Goal: Information Seeking & Learning: Learn about a topic

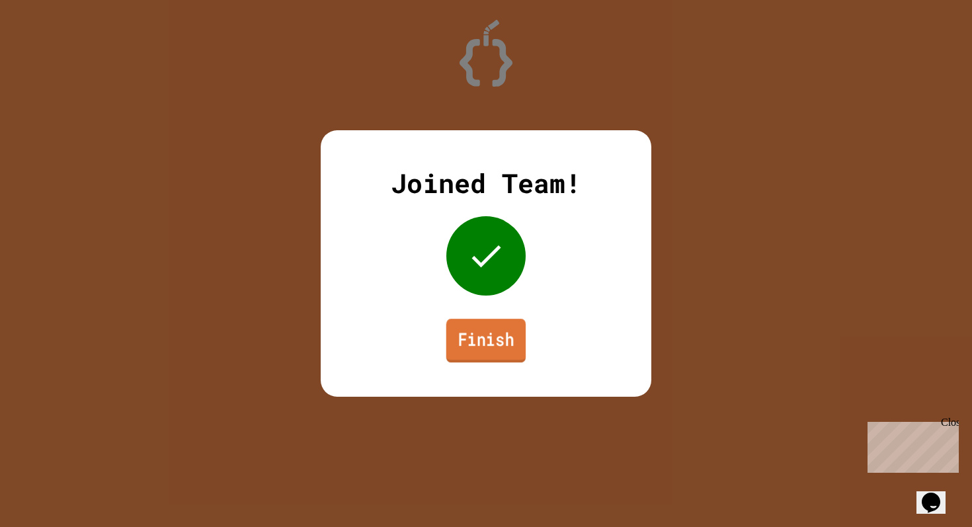
click at [468, 355] on link "Finish" at bounding box center [486, 341] width 80 height 44
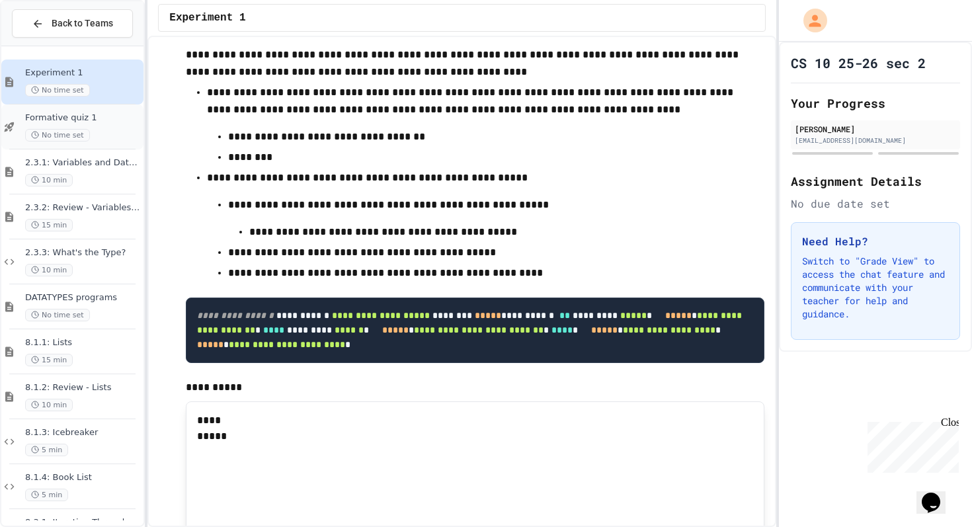
click at [92, 118] on span "Formative quiz 1" at bounding box center [83, 117] width 116 height 11
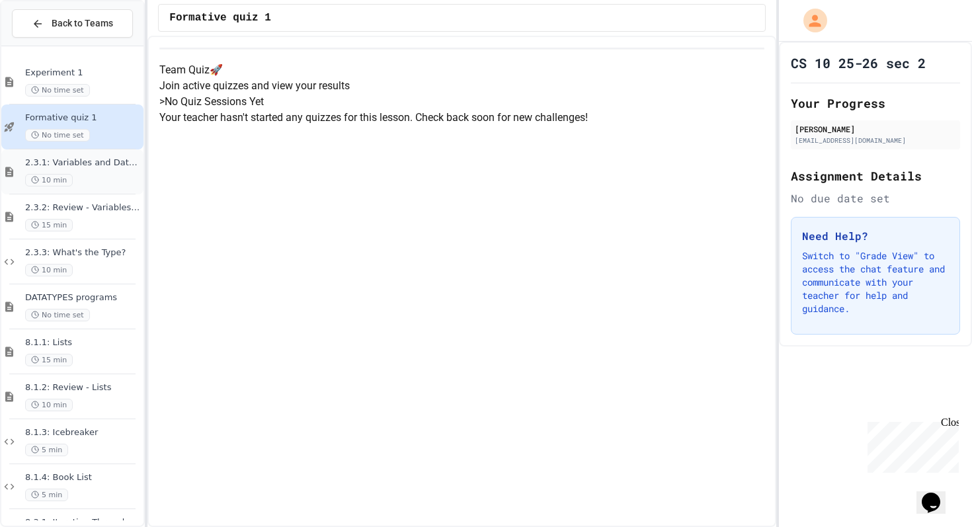
click at [92, 165] on span "2.3.1: Variables and Data Types" at bounding box center [83, 162] width 116 height 11
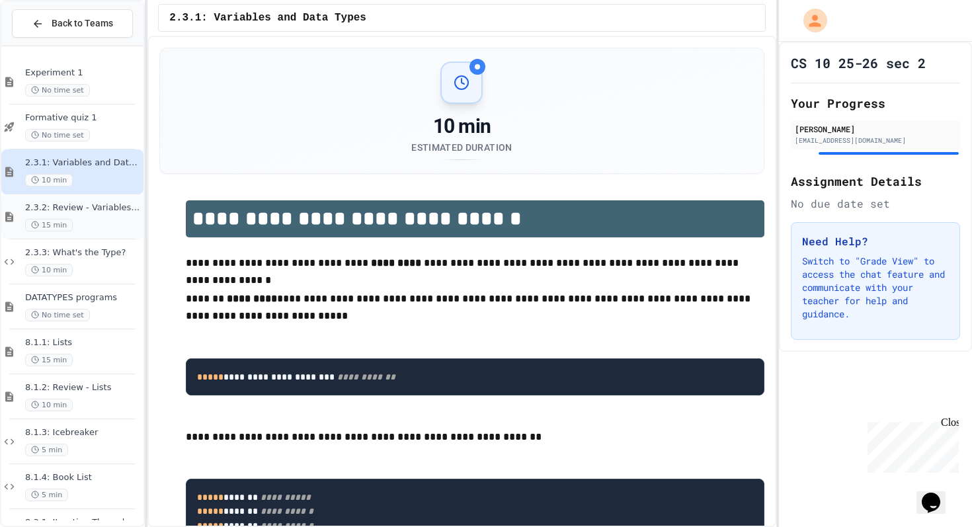
click at [86, 211] on span "2.3.2: Review - Variables and Data Types" at bounding box center [83, 207] width 116 height 11
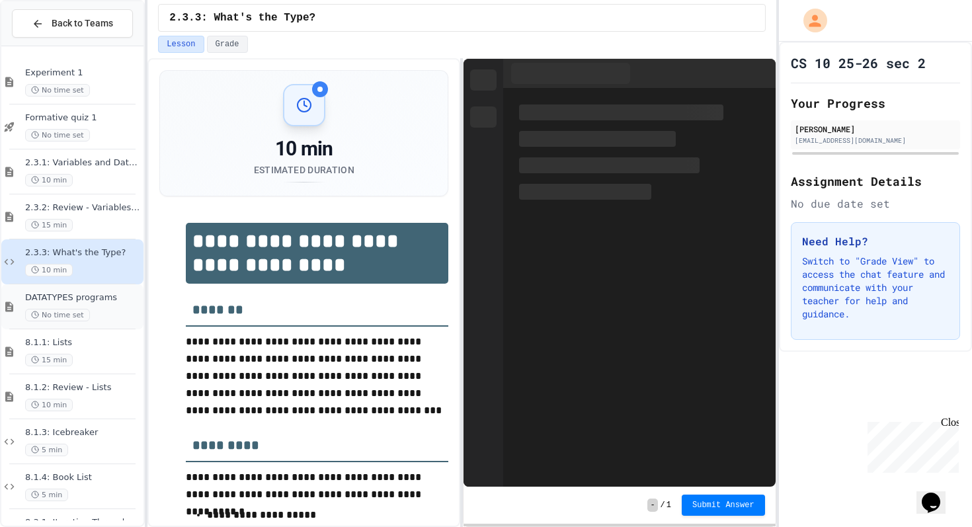
click at [92, 308] on div "DATATYPES programs No time set" at bounding box center [83, 306] width 116 height 29
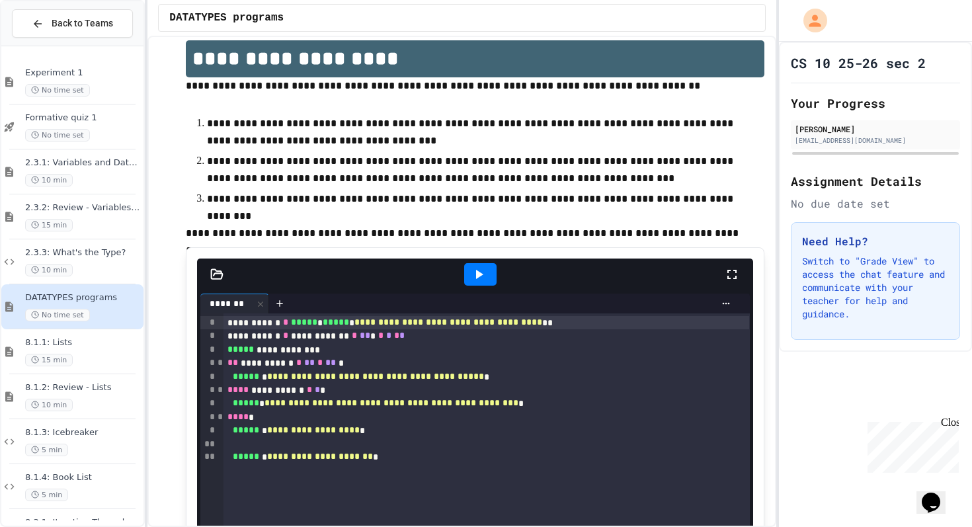
scroll to position [45, 0]
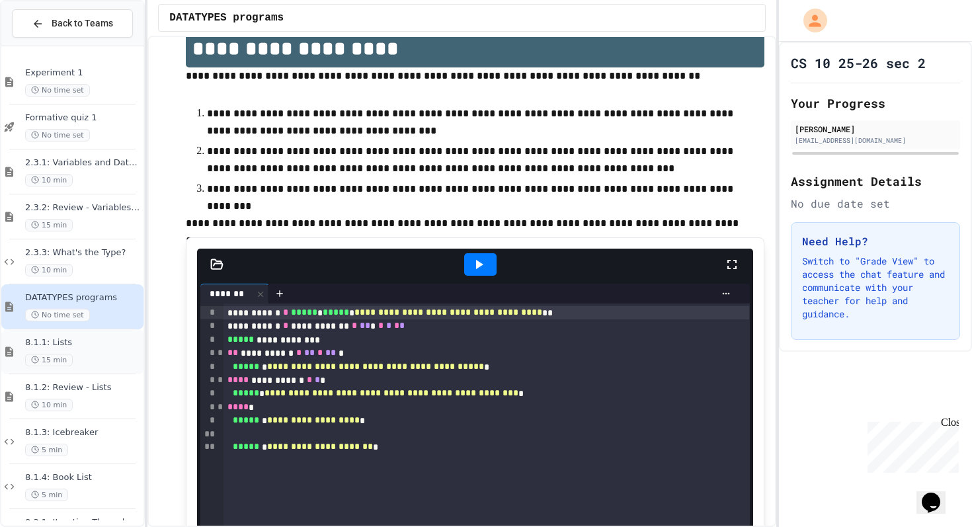
click at [93, 347] on span "8.1.1: Lists" at bounding box center [83, 342] width 116 height 11
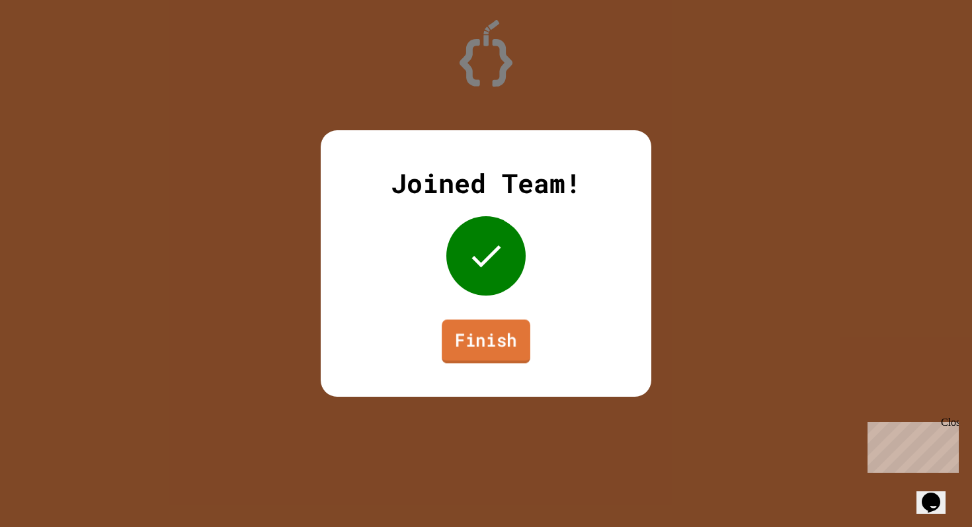
click at [470, 335] on link "Finish" at bounding box center [486, 341] width 89 height 44
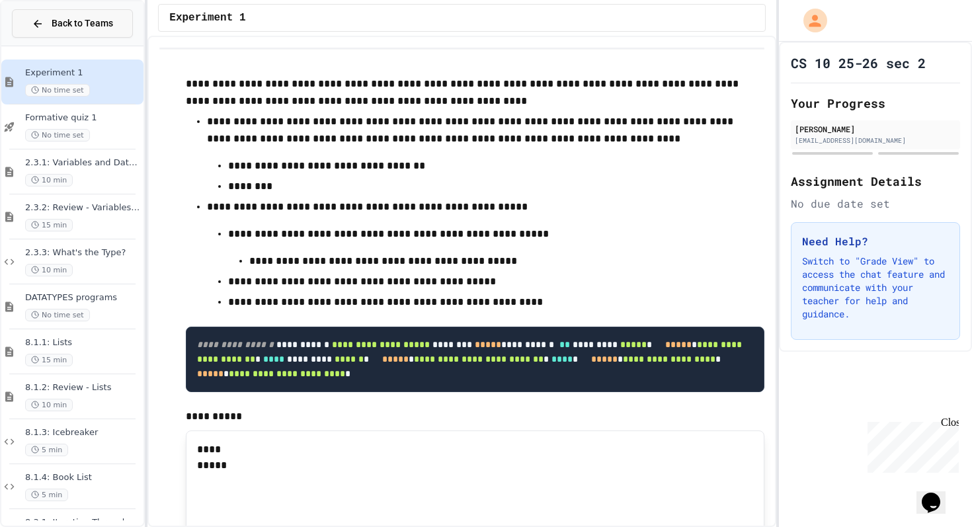
click at [70, 20] on span "Back to Teams" at bounding box center [82, 24] width 61 height 14
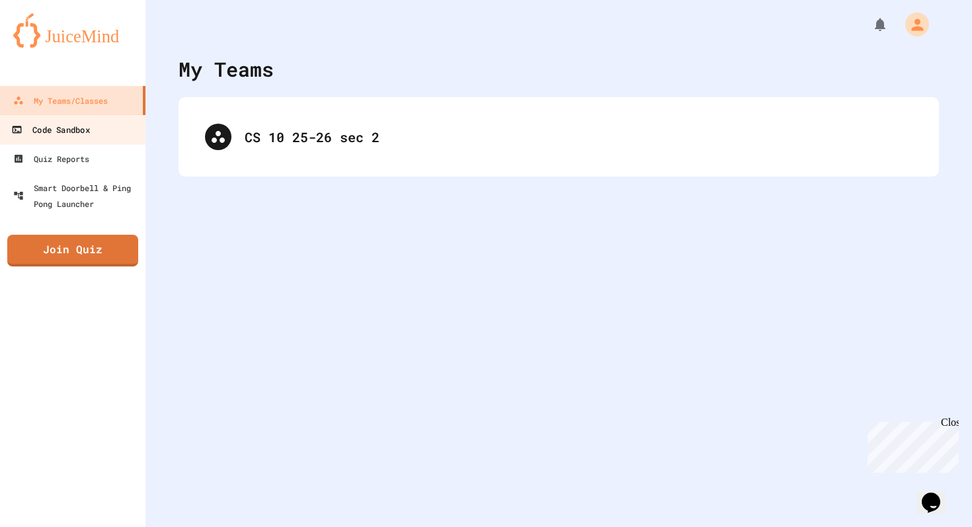
click at [42, 132] on div "Code Sandbox" at bounding box center [50, 130] width 78 height 17
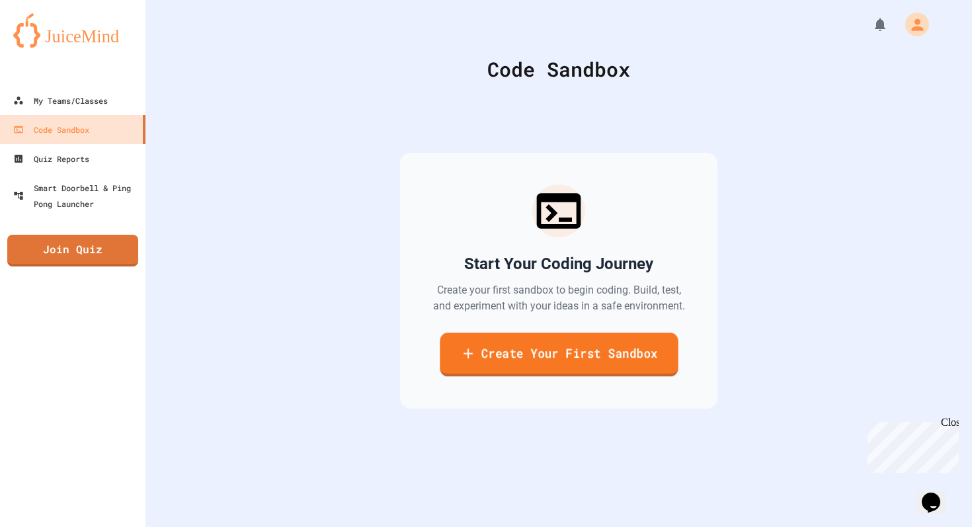
click at [472, 362] on icon at bounding box center [467, 353] width 15 height 17
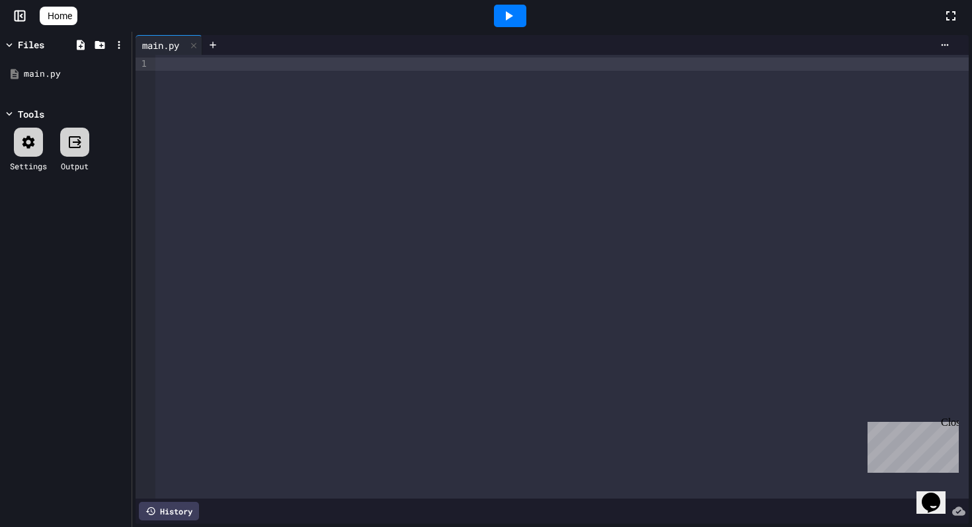
click at [286, 68] on div at bounding box center [561, 64] width 813 height 13
click at [399, 63] on div "**********" at bounding box center [561, 64] width 813 height 13
click at [524, 18] on div at bounding box center [510, 16] width 32 height 22
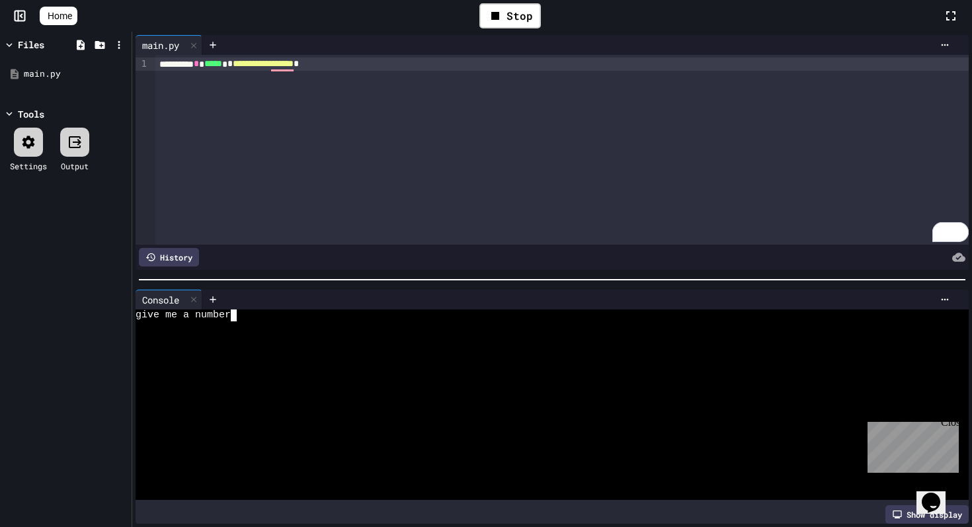
click at [257, 325] on div at bounding box center [546, 327] width 821 height 12
click at [384, 64] on div "**********" at bounding box center [561, 64] width 813 height 13
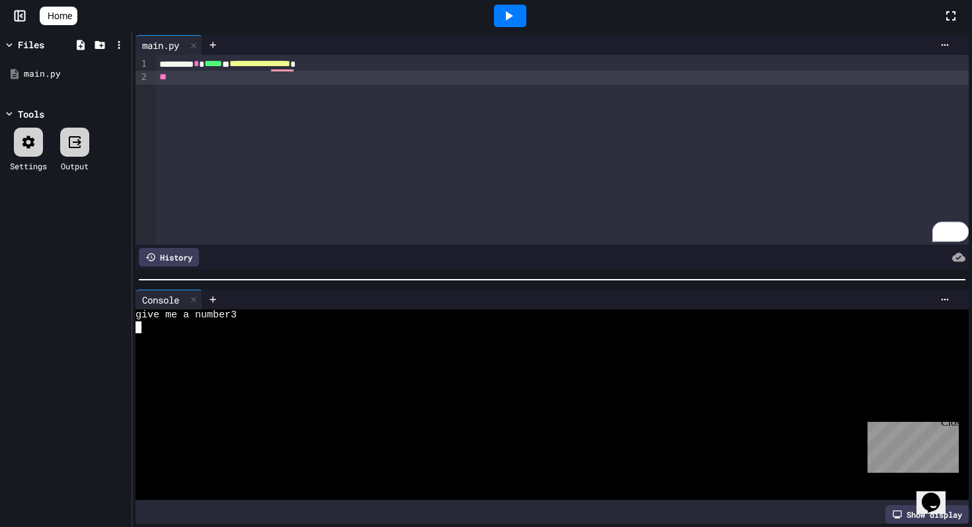
click at [264, 315] on div "give me a number3" at bounding box center [546, 315] width 821 height 12
click at [224, 79] on div "**" at bounding box center [561, 77] width 813 height 13
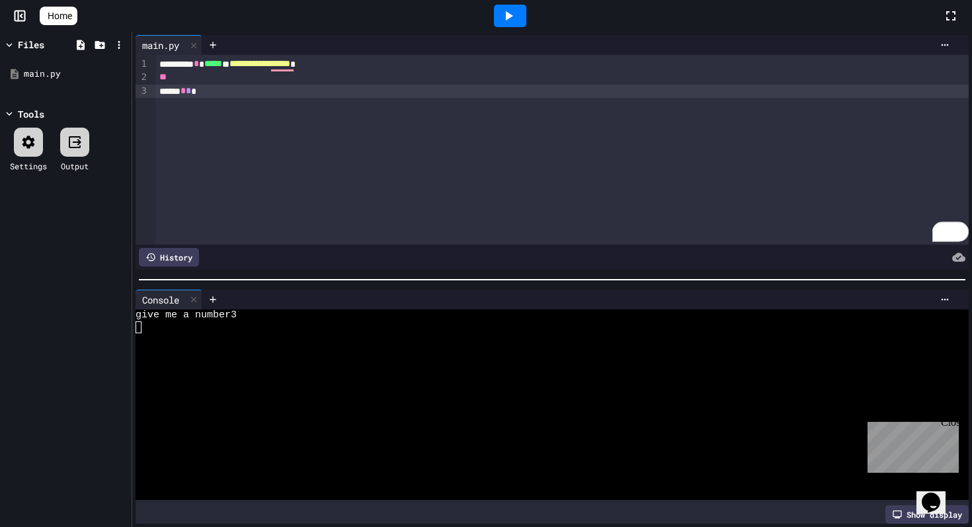
click at [516, 15] on icon at bounding box center [509, 16] width 16 height 16
drag, startPoint x: 214, startPoint y: 91, endPoint x: 156, endPoint y: 92, distance: 57.5
click at [156, 92] on div "***** * *" at bounding box center [561, 91] width 813 height 13
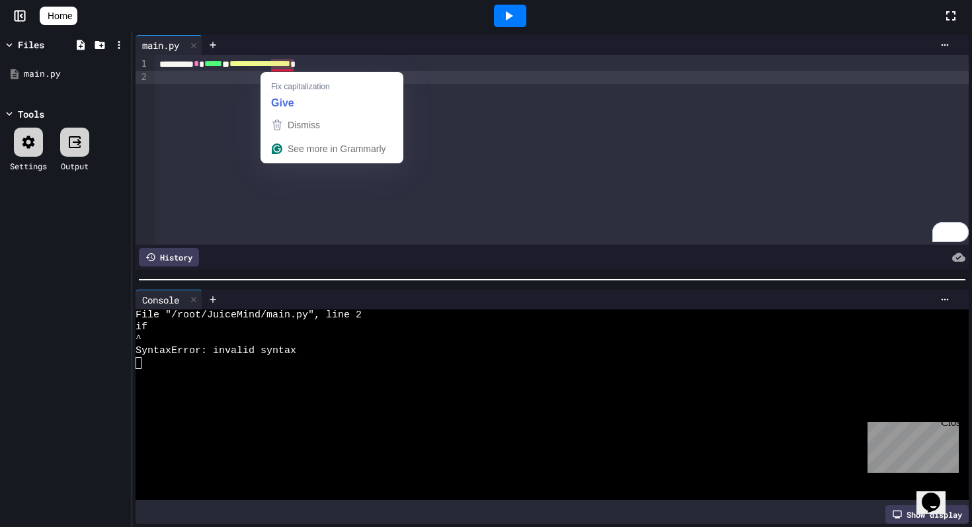
click at [196, 75] on div "To enrich screen reader interactions, please activate Accessibility in Grammarl…" at bounding box center [561, 77] width 813 height 13
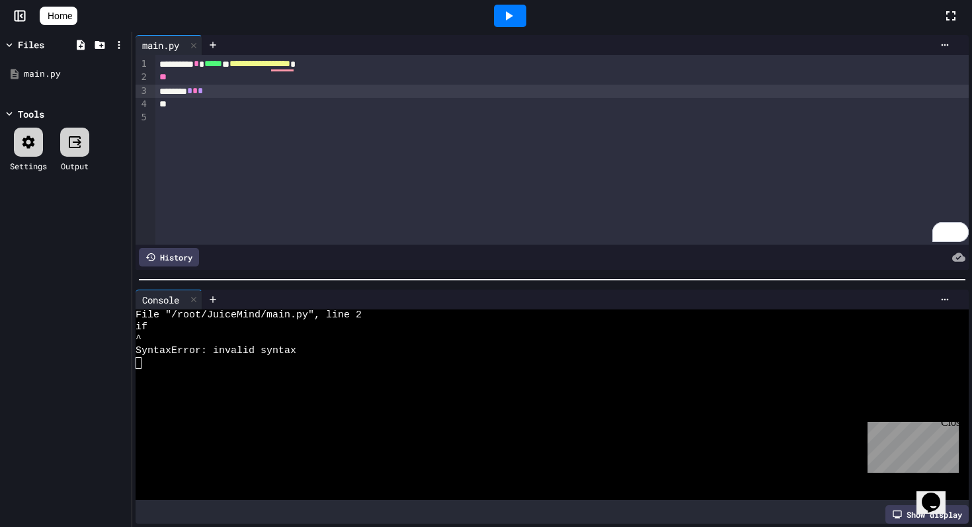
click at [510, 22] on icon at bounding box center [509, 16] width 16 height 16
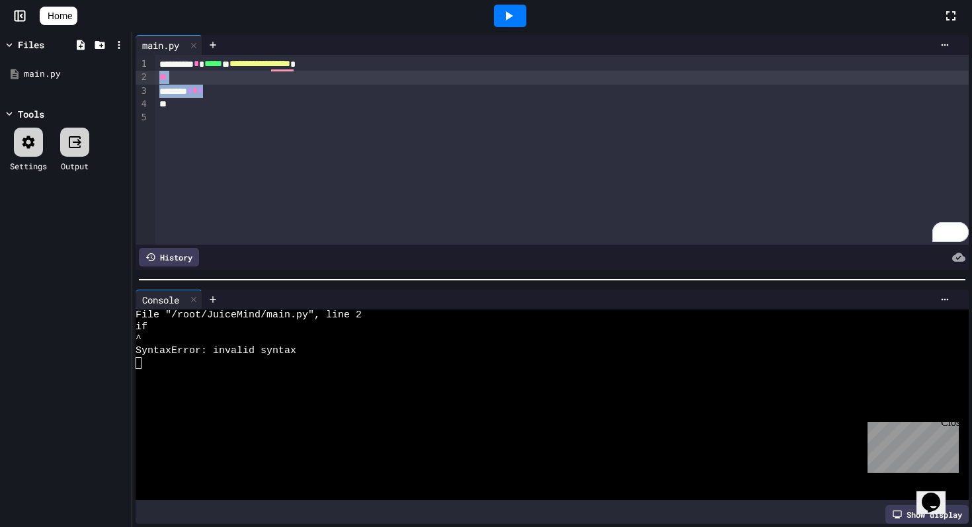
drag, startPoint x: 224, startPoint y: 92, endPoint x: 158, endPoint y: 75, distance: 68.3
click at [158, 75] on div "**********" at bounding box center [561, 150] width 813 height 190
click at [405, 77] on div "**********" at bounding box center [561, 77] width 813 height 13
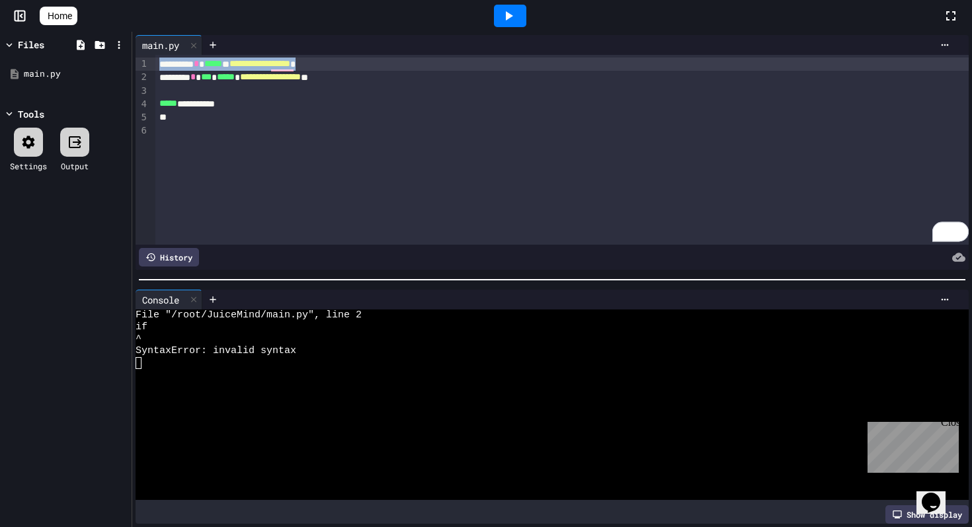
drag, startPoint x: 377, startPoint y: 63, endPoint x: 152, endPoint y: 62, distance: 224.8
click at [152, 62] on div "**********" at bounding box center [552, 150] width 833 height 190
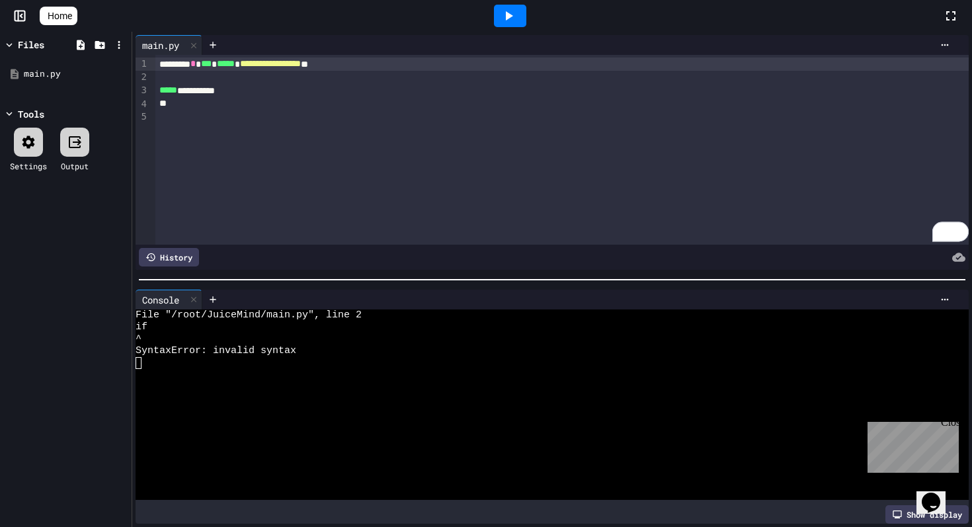
click at [526, 5] on div at bounding box center [510, 16] width 32 height 22
click at [167, 81] on div "To enrich screen reader interactions, please activate Accessibility in Grammarl…" at bounding box center [561, 77] width 813 height 13
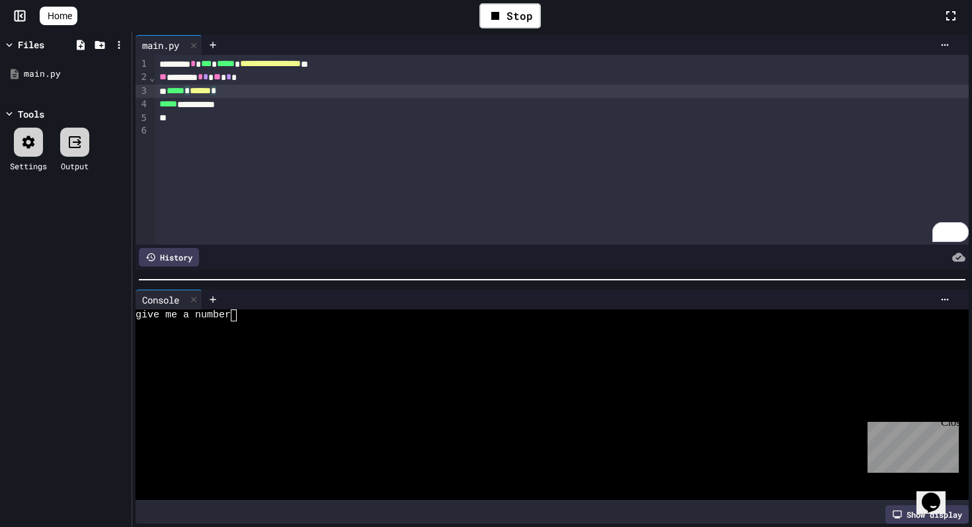
click at [280, 87] on div "***** * ****** *" at bounding box center [561, 91] width 813 height 13
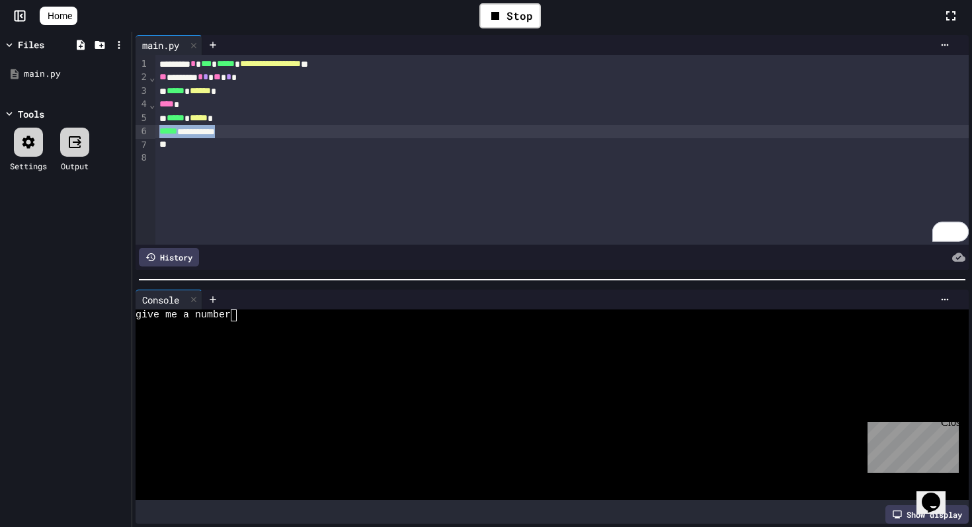
drag, startPoint x: 264, startPoint y: 137, endPoint x: 142, endPoint y: 134, distance: 122.4
click at [142, 134] on div "**********" at bounding box center [552, 150] width 833 height 190
click at [499, 19] on icon at bounding box center [495, 16] width 8 height 8
click at [500, 19] on div at bounding box center [510, 16] width 32 height 22
click at [249, 318] on div "give me a number" at bounding box center [546, 315] width 821 height 12
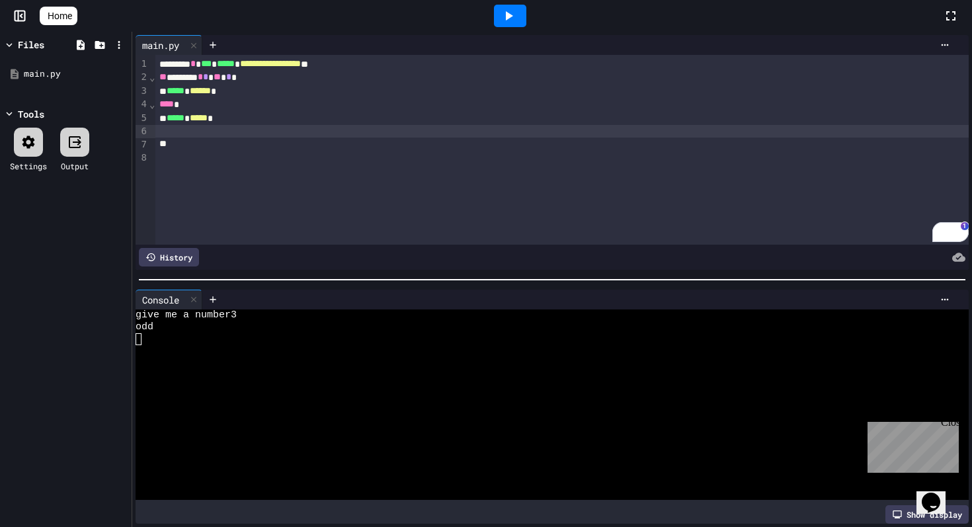
click at [512, 14] on icon at bounding box center [509, 15] width 7 height 9
click at [247, 319] on div "give me a number" at bounding box center [546, 315] width 821 height 12
click at [246, 319] on div "give me a number" at bounding box center [546, 315] width 821 height 12
click at [512, 5] on div at bounding box center [510, 16] width 32 height 22
click at [309, 312] on div "give me a number" at bounding box center [546, 315] width 821 height 12
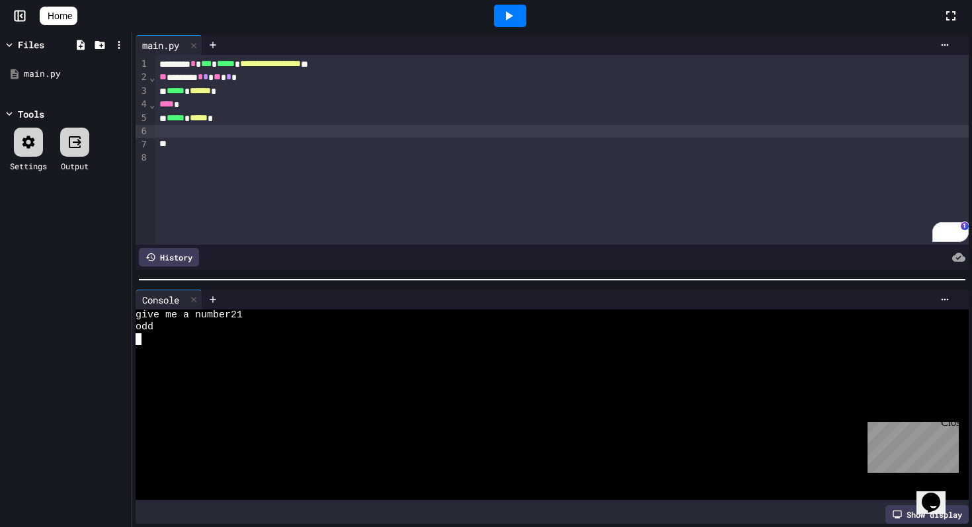
click at [508, 22] on icon at bounding box center [509, 16] width 16 height 16
click at [242, 315] on div "give me a number" at bounding box center [546, 315] width 821 height 12
click at [516, 13] on icon at bounding box center [509, 16] width 16 height 16
click at [257, 318] on div "give me a number" at bounding box center [546, 315] width 821 height 12
click at [508, 17] on icon at bounding box center [509, 16] width 16 height 16
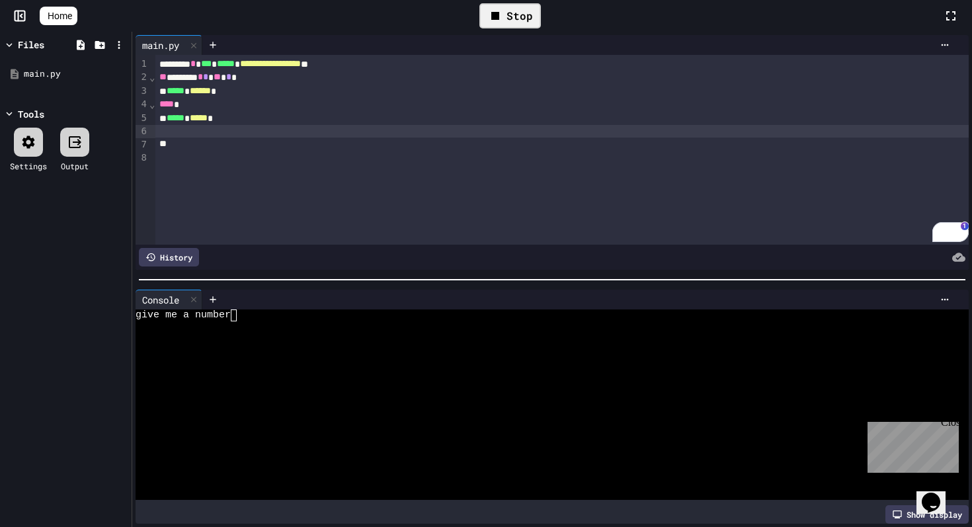
click at [518, 19] on div "Stop" at bounding box center [509, 15] width 61 height 25
click at [255, 249] on div at bounding box center [582, 257] width 766 height 19
click at [950, 425] on div "Close" at bounding box center [949, 425] width 17 height 17
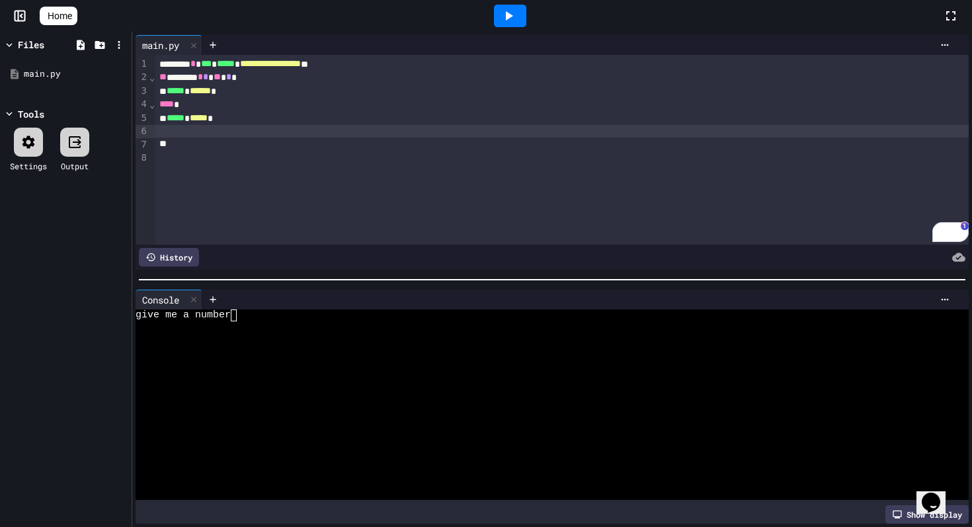
click at [259, 127] on div "To enrich screen reader interactions, please activate Accessibility in Grammarl…" at bounding box center [561, 131] width 813 height 13
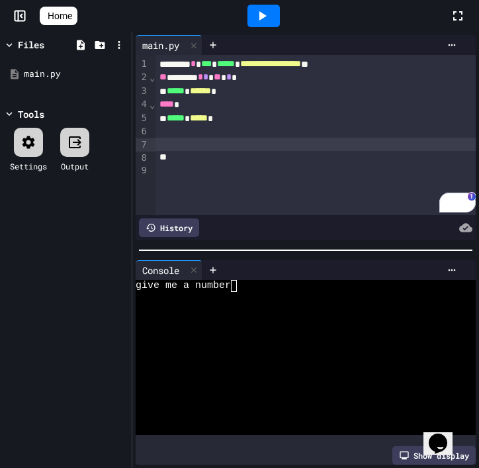
click at [301, 65] on span "**********" at bounding box center [270, 63] width 61 height 9
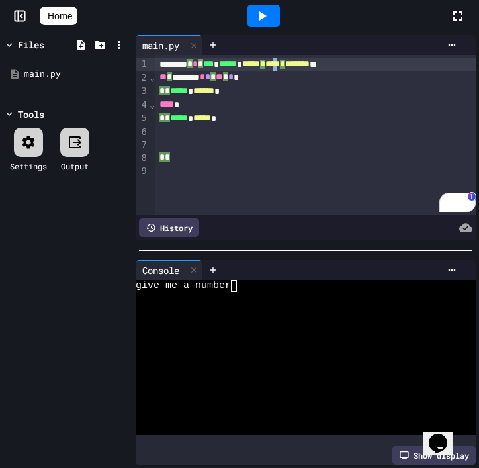
click at [325, 65] on div "******** * *** * ***** * ***** **** ******* **" at bounding box center [315, 64] width 320 height 13
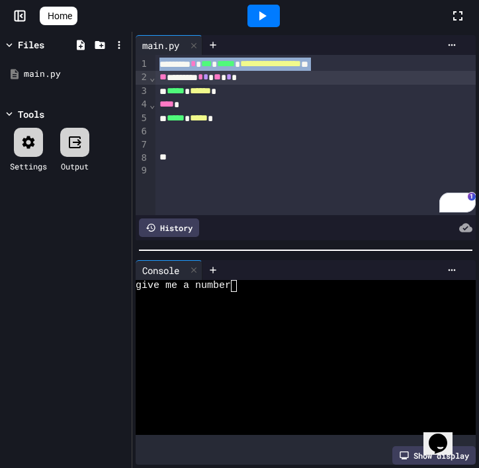
copy div "******** * *** * ***** * ***** **** ******* **"
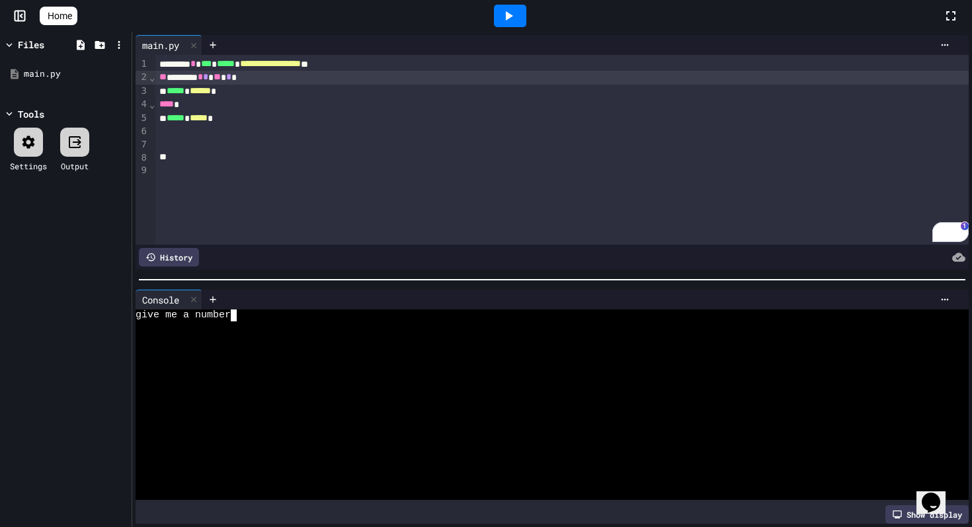
click at [285, 309] on div "give me a number" at bounding box center [546, 315] width 821 height 12
click at [233, 321] on div at bounding box center [546, 327] width 821 height 12
click at [525, 11] on div at bounding box center [510, 16] width 32 height 22
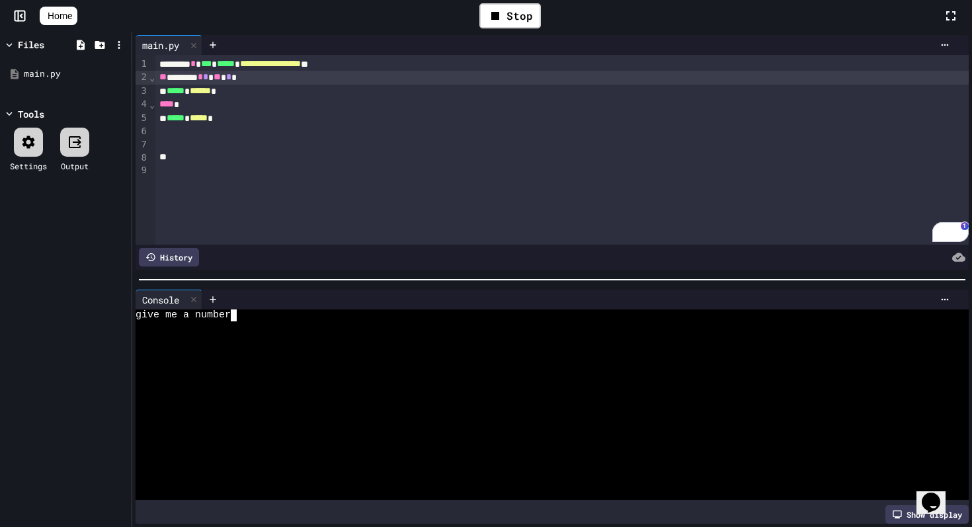
click at [263, 323] on div at bounding box center [546, 327] width 821 height 12
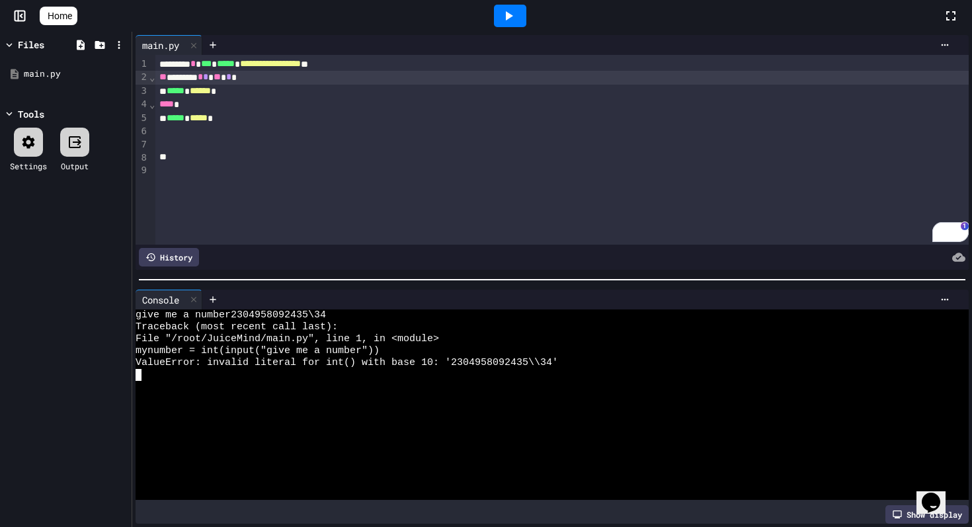
click at [516, 20] on icon at bounding box center [509, 16] width 16 height 16
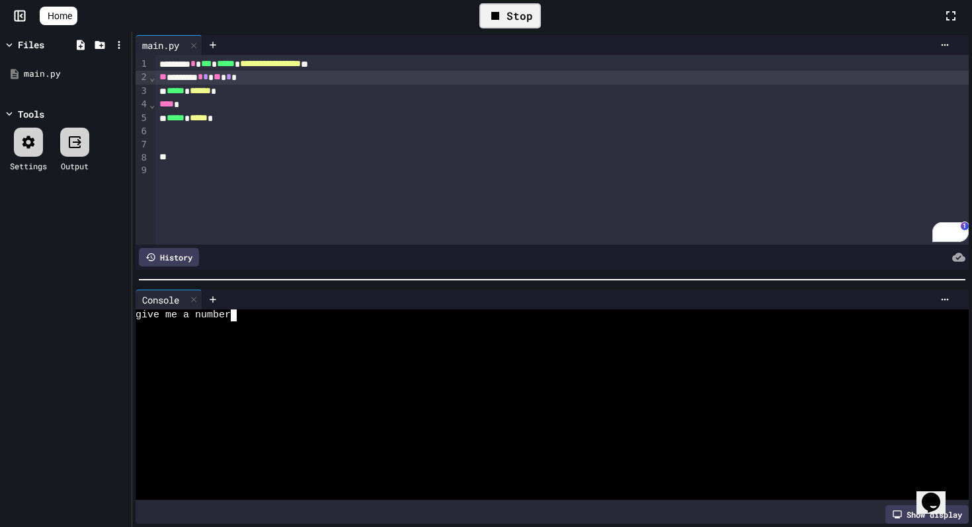
click at [261, 314] on div "give me a number" at bounding box center [546, 315] width 821 height 12
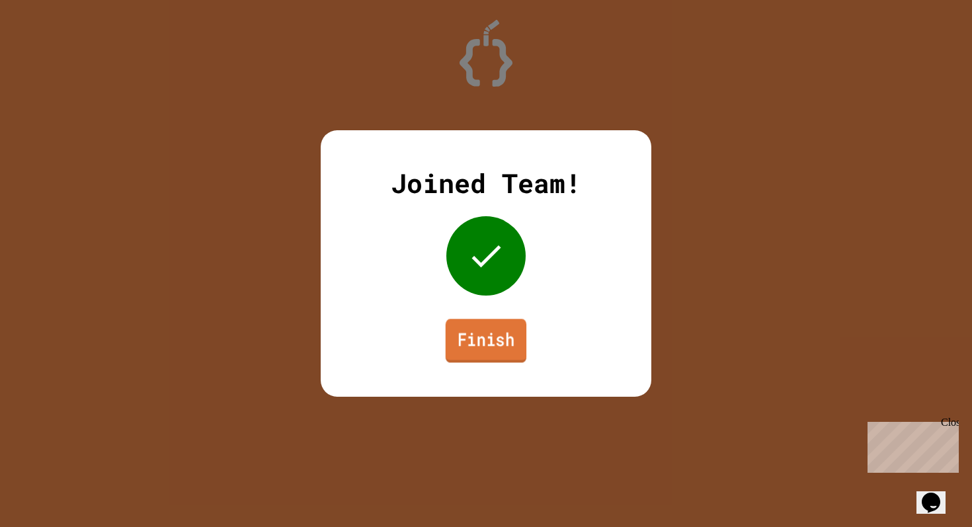
click at [489, 338] on link "Finish" at bounding box center [486, 341] width 81 height 44
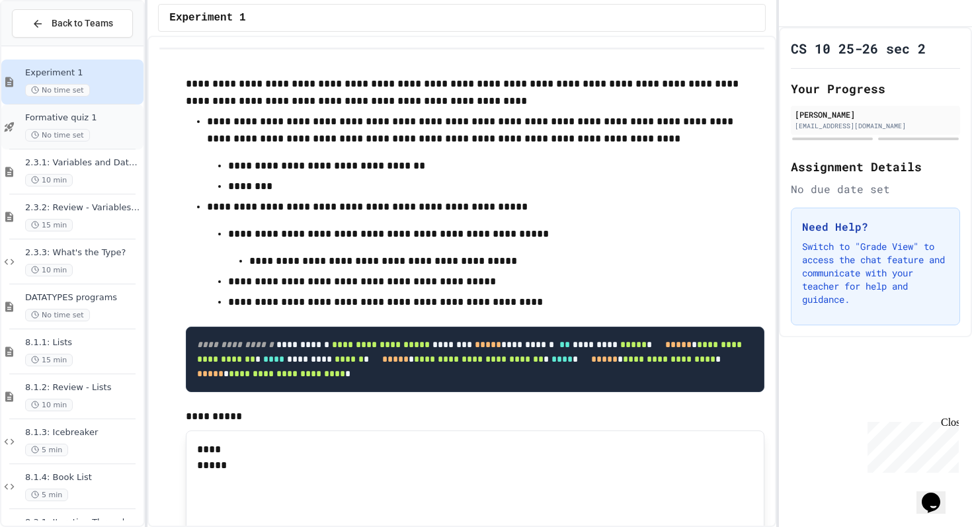
click at [86, 136] on span "No time set" at bounding box center [57, 135] width 65 height 13
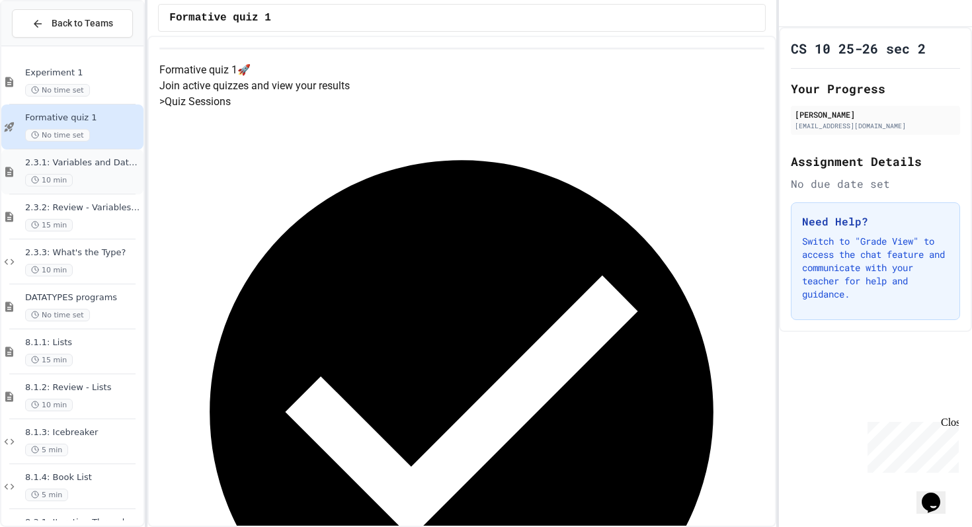
click at [89, 176] on div "10 min" at bounding box center [83, 180] width 116 height 13
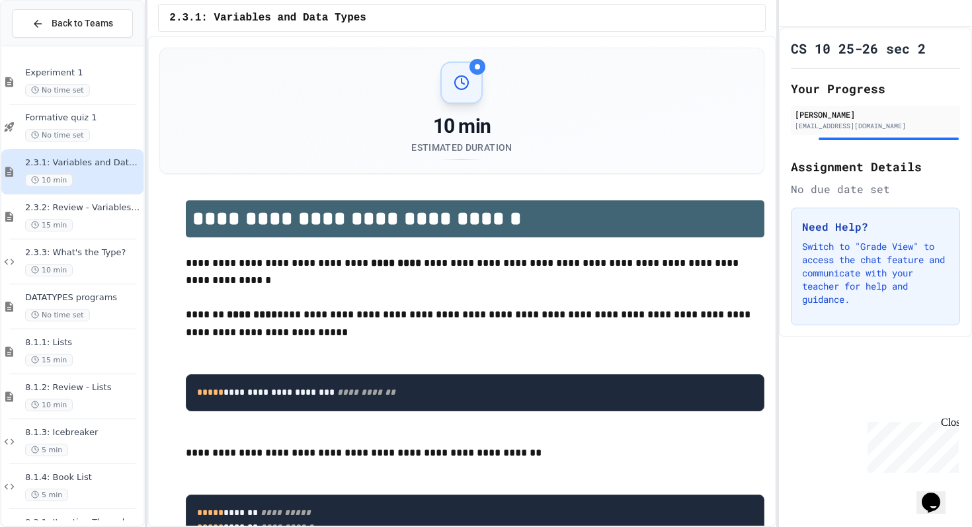
click at [89, 225] on div "15 min" at bounding box center [83, 225] width 116 height 13
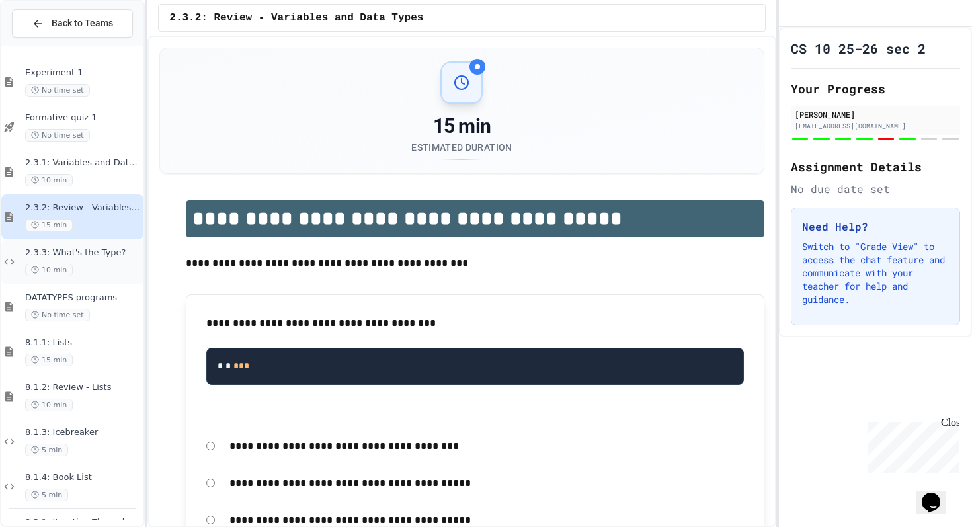
click at [93, 263] on div "2.3.3: What's the Type? 10 min" at bounding box center [83, 261] width 116 height 29
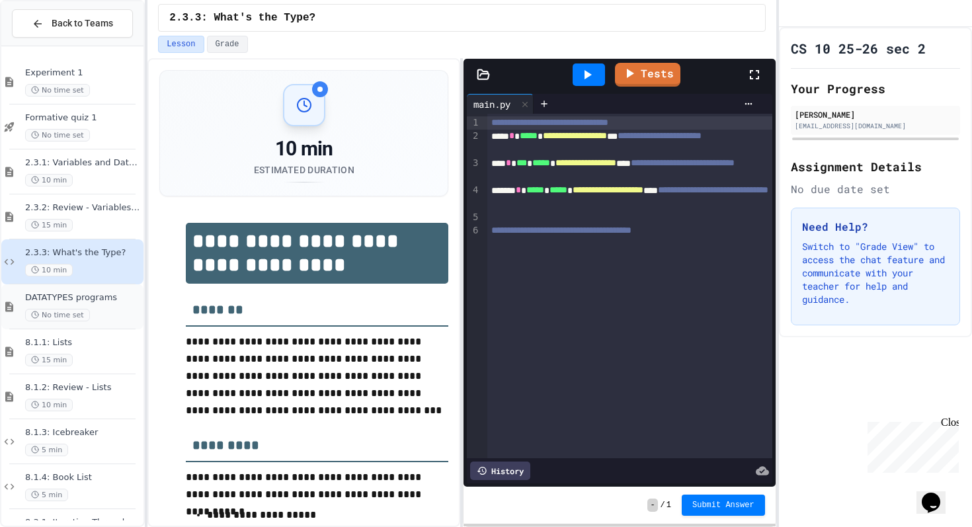
click at [99, 309] on div "No time set" at bounding box center [83, 315] width 116 height 13
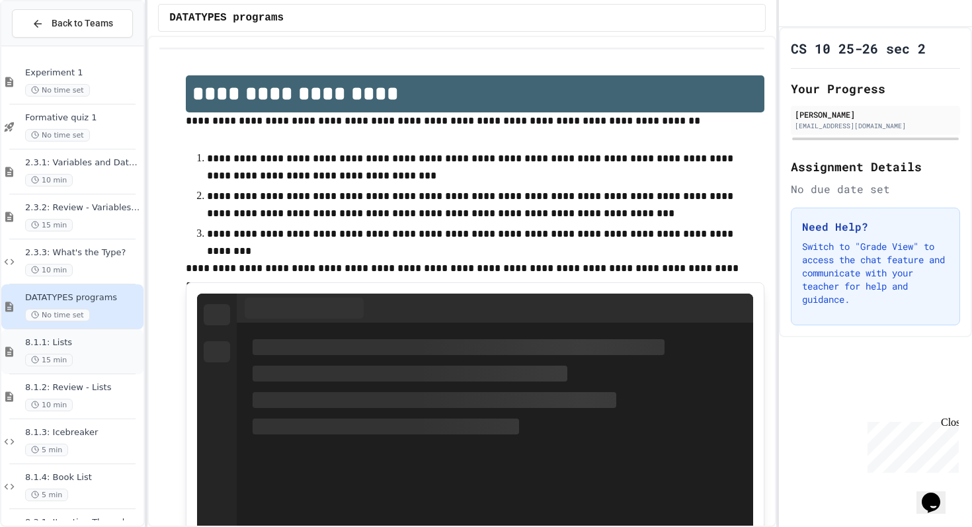
click at [98, 343] on span "8.1.1: Lists" at bounding box center [83, 342] width 116 height 11
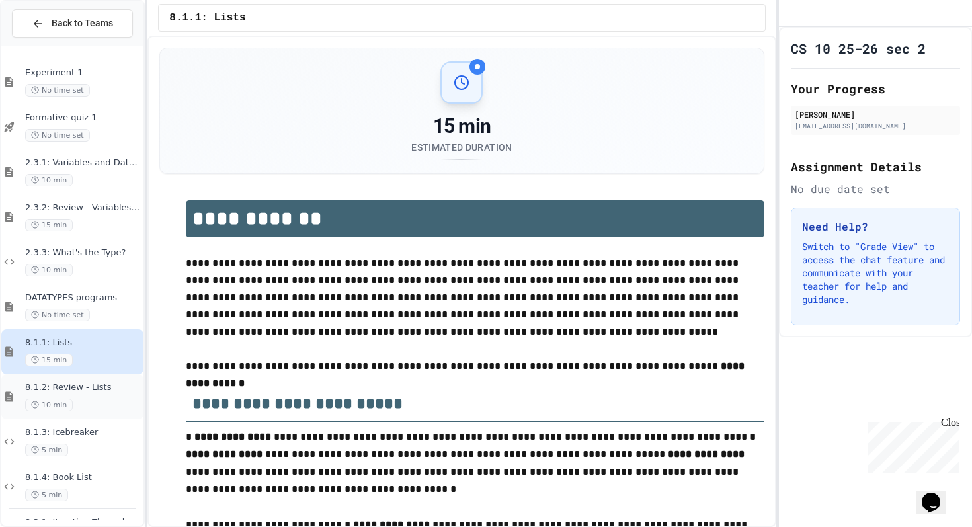
click at [88, 385] on span "8.1.2: Review - Lists" at bounding box center [83, 387] width 116 height 11
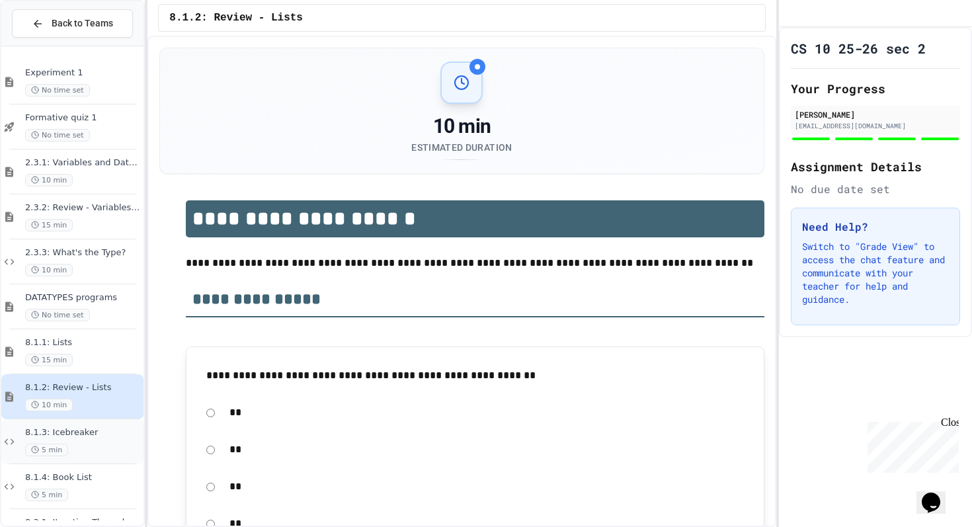
scroll to position [83, 0]
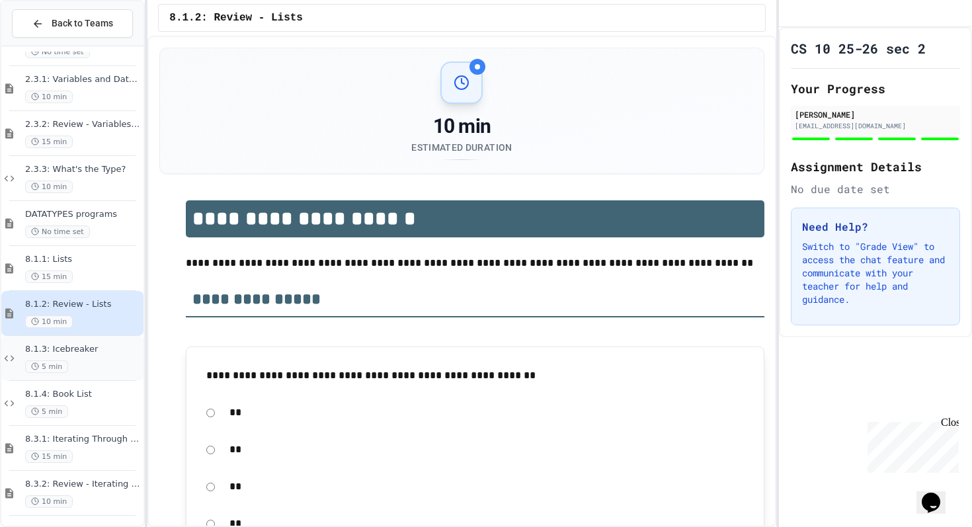
click at [91, 364] on div "5 min" at bounding box center [83, 366] width 116 height 13
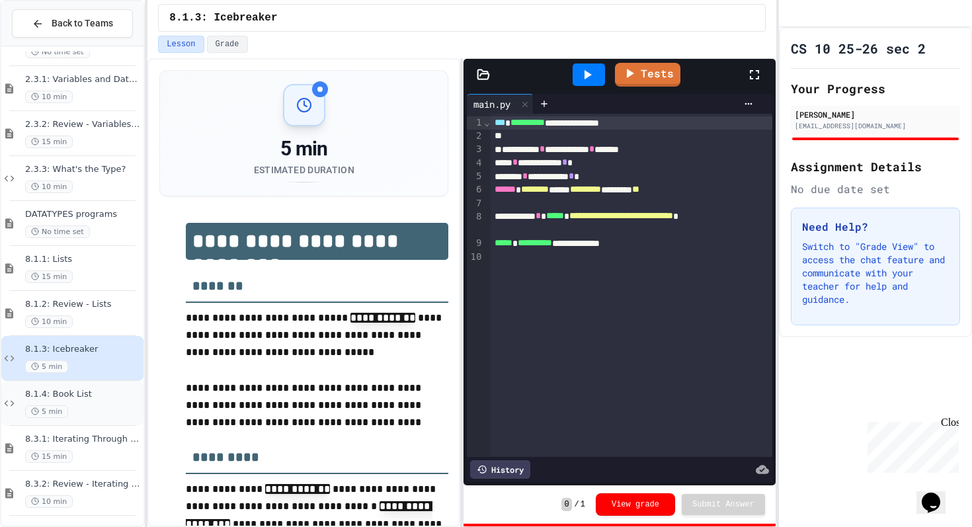
click at [91, 405] on div "5 min" at bounding box center [83, 411] width 116 height 13
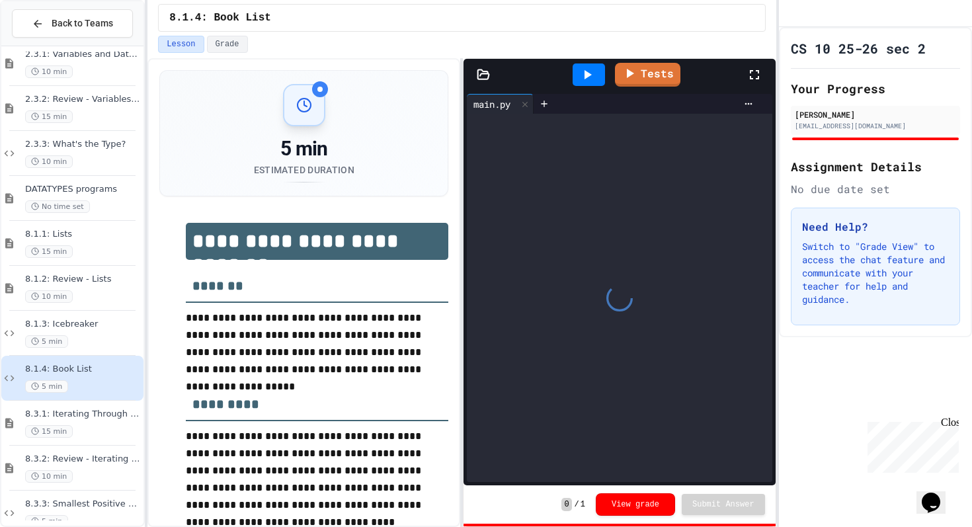
scroll to position [111, 0]
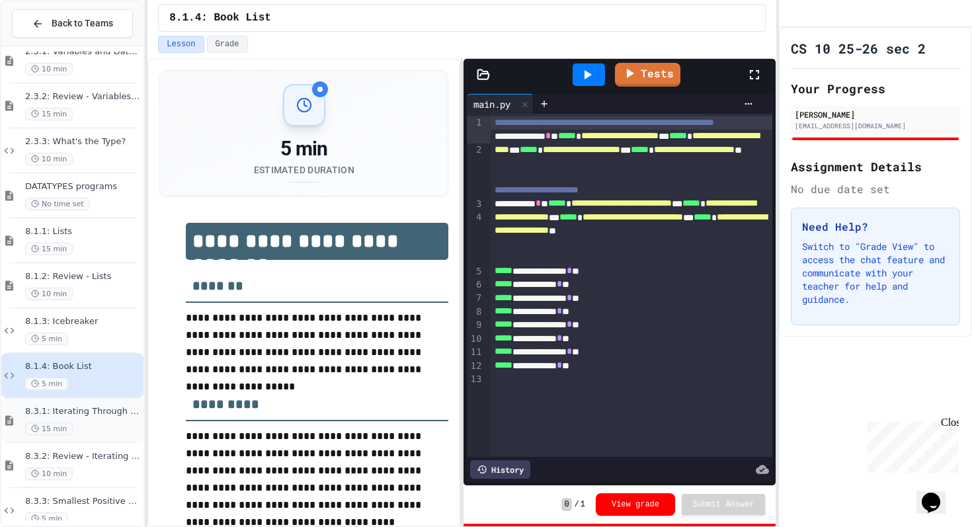
click at [89, 429] on div "15 min" at bounding box center [83, 429] width 116 height 13
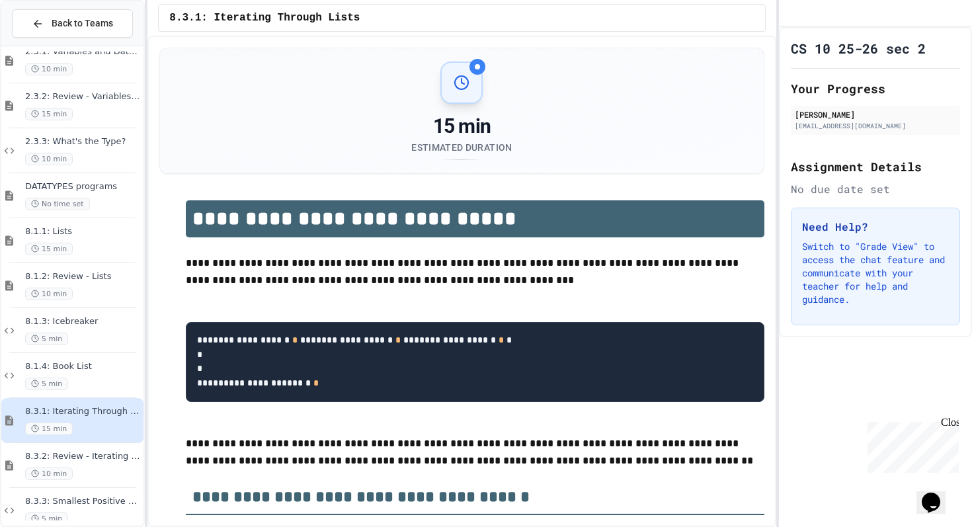
scroll to position [149, 0]
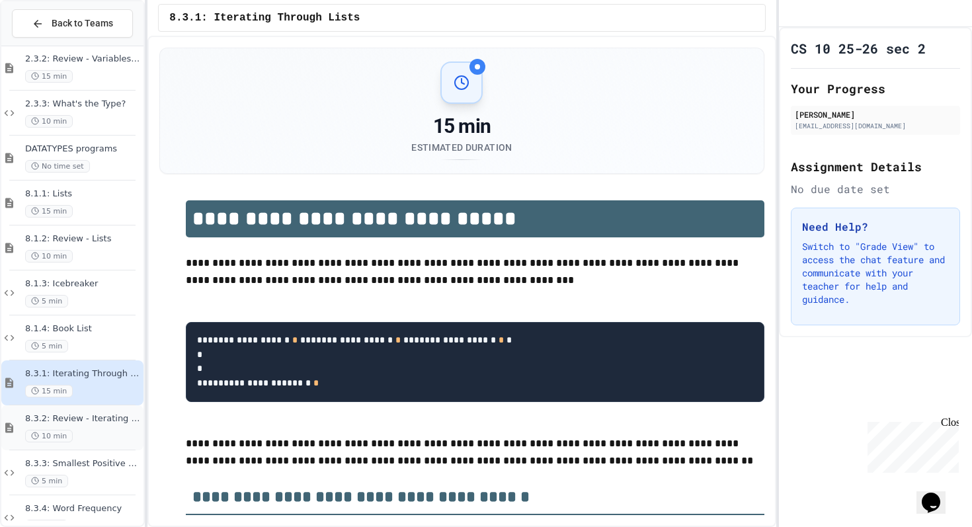
click at [93, 434] on div "10 min" at bounding box center [83, 436] width 116 height 13
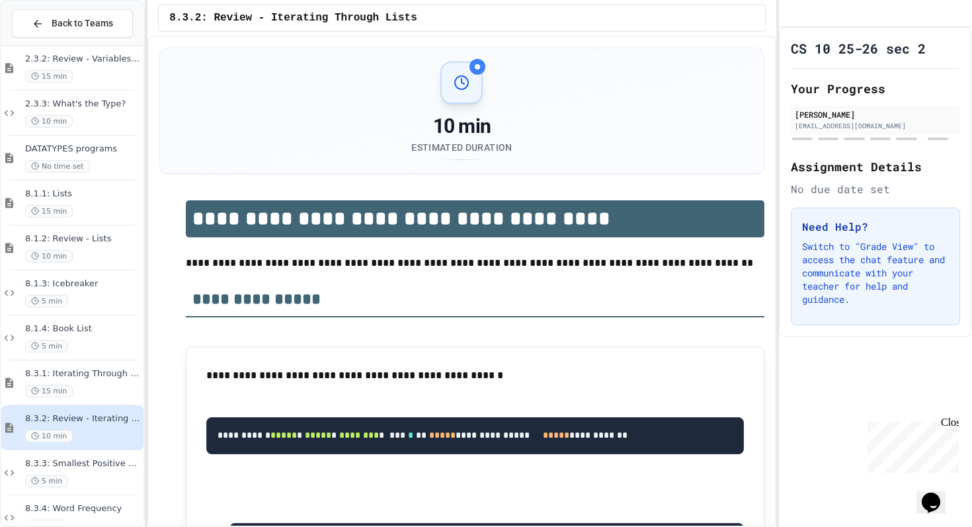
scroll to position [189, 0]
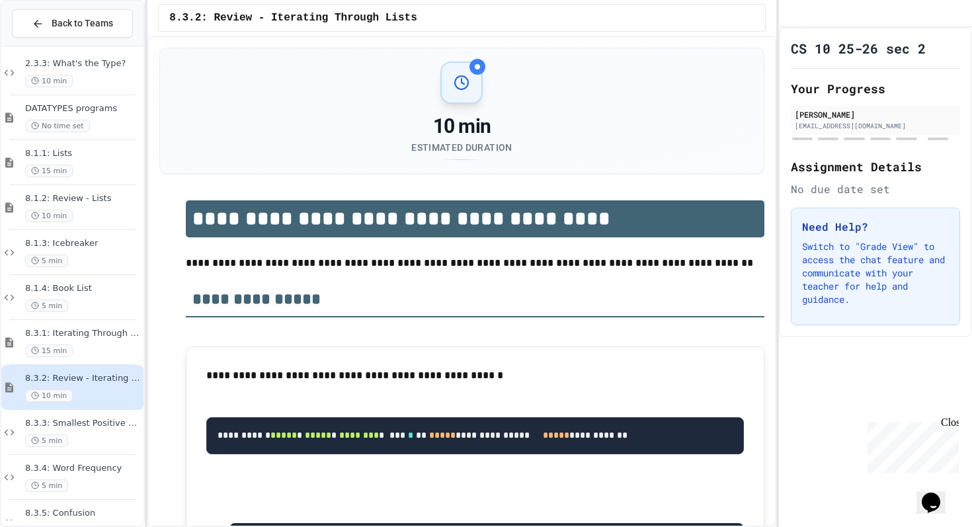
click at [101, 452] on div "8.3.3: Smallest Positive Number 5 min" at bounding box center [72, 432] width 142 height 45
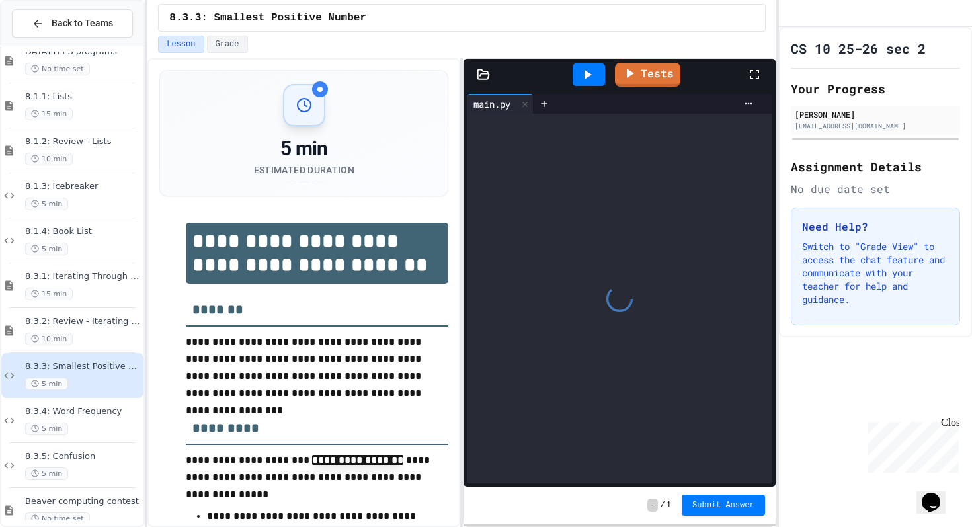
scroll to position [256, 0]
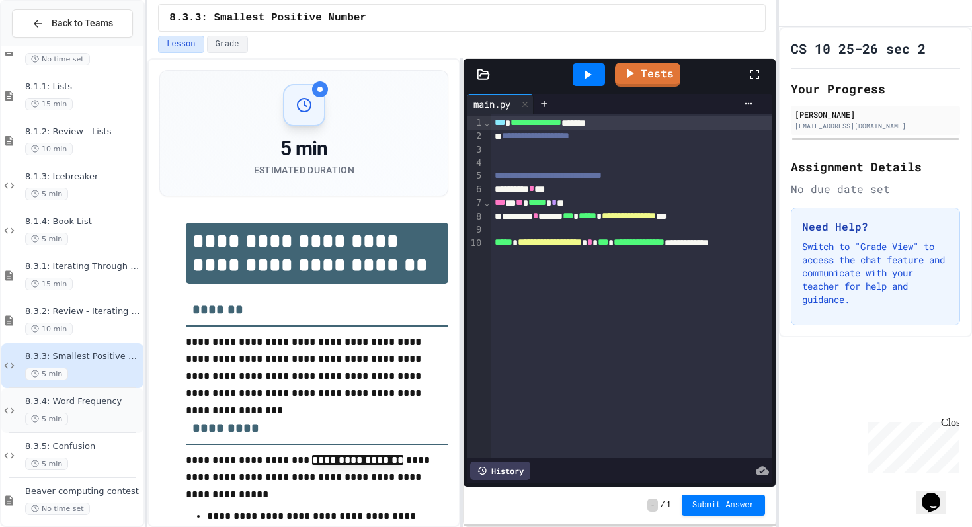
click at [120, 403] on span "8.3.4: Word Frequency" at bounding box center [83, 401] width 116 height 11
